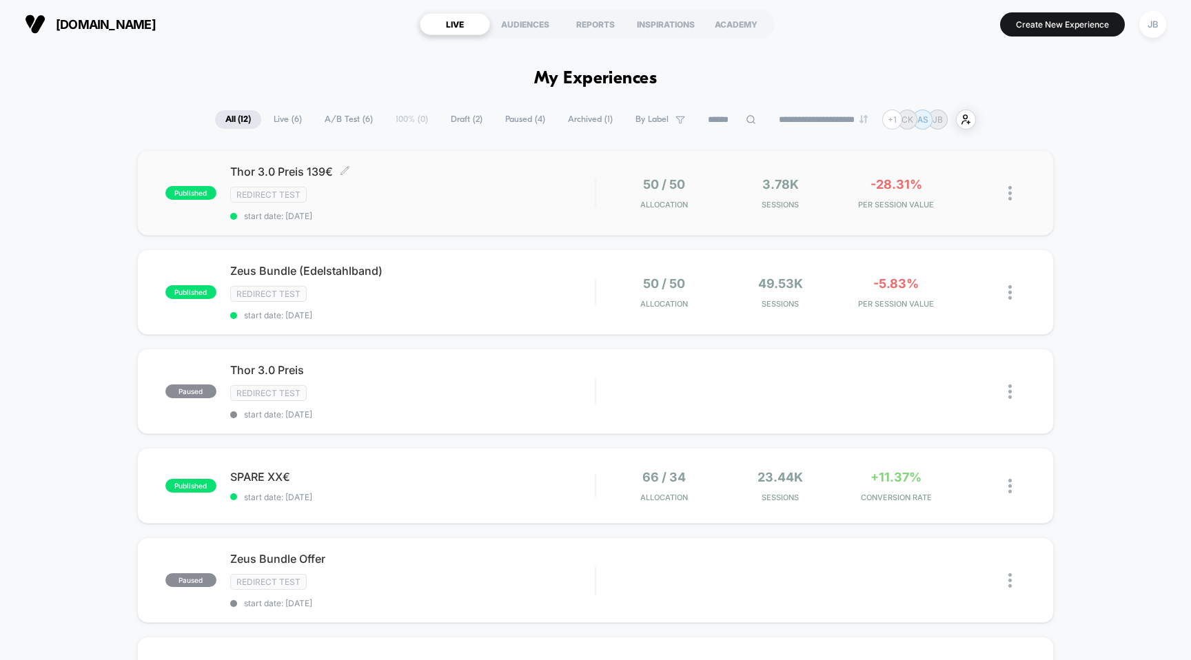
click at [413, 195] on div "Redirect Test" at bounding box center [412, 195] width 365 height 16
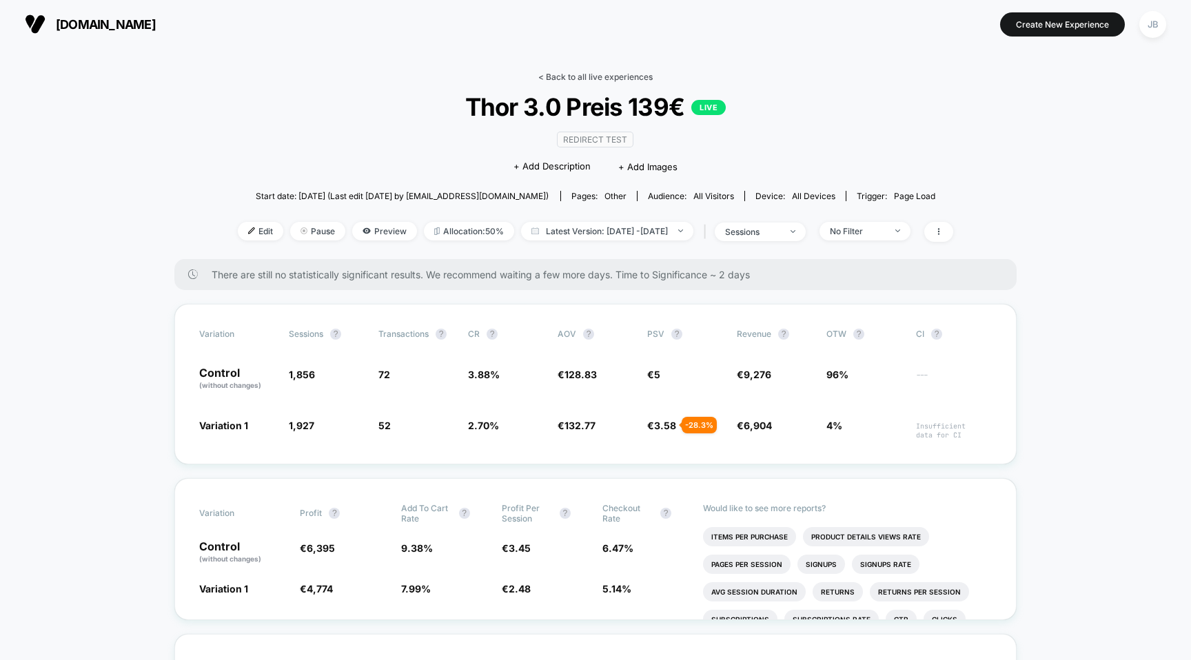
click at [577, 79] on link "< Back to all live experiences" at bounding box center [595, 77] width 114 height 10
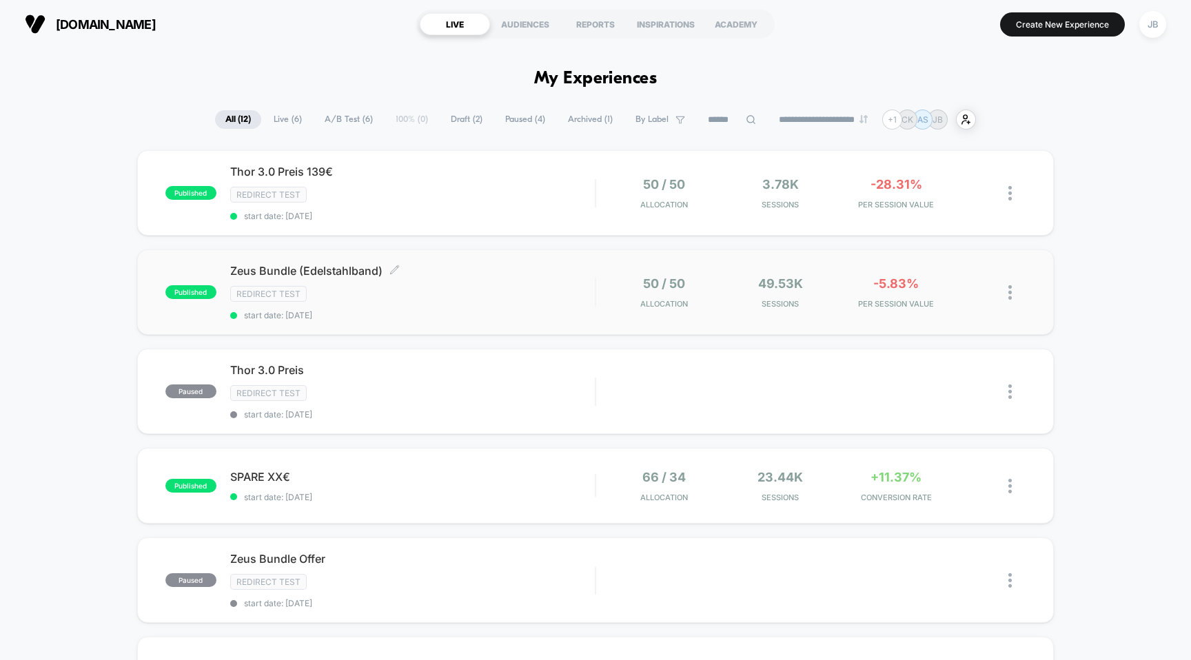
click at [349, 270] on span "[PERSON_NAME] (Edelstahlband) Click to edit experience details" at bounding box center [412, 271] width 365 height 14
